Goal: Go to known website: Access a specific website the user already knows

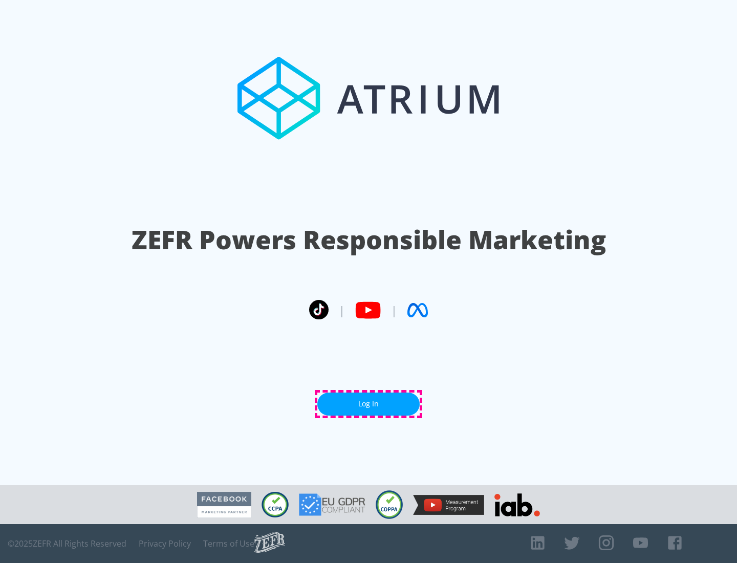
click at [369, 404] on link "Log In" at bounding box center [368, 404] width 102 height 23
